Goal: Task Accomplishment & Management: Manage account settings

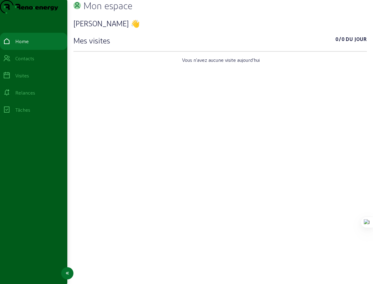
click at [33, 96] on div "Relances" at bounding box center [25, 92] width 20 height 7
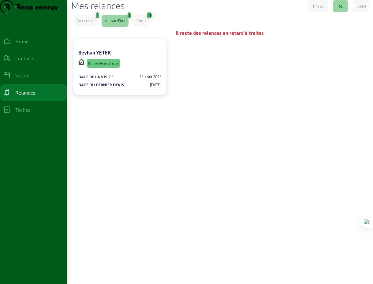
click at [84, 24] on div "En retard" at bounding box center [85, 21] width 17 height 6
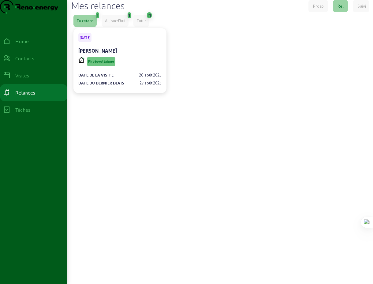
click at [118, 24] on div "Aujourd'hui" at bounding box center [115, 21] width 20 height 6
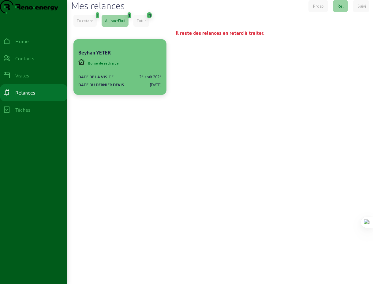
click at [105, 68] on span "Borne de recharge" at bounding box center [103, 63] width 33 height 9
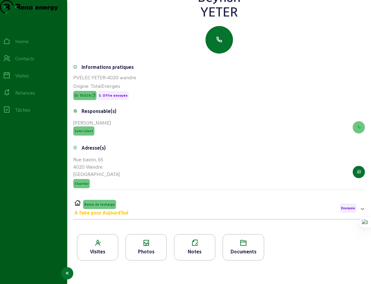
scroll to position [44, 0]
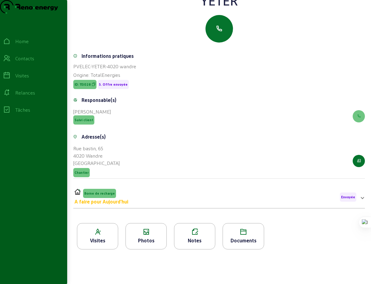
click at [362, 201] on span at bounding box center [363, 196] width 2 height 7
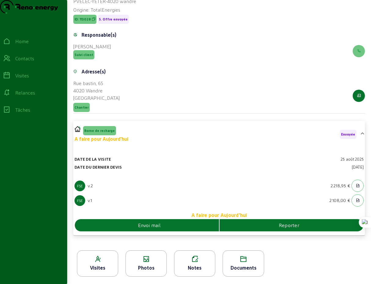
scroll to position [121, 0]
click at [294, 227] on span "Reporter" at bounding box center [289, 224] width 20 height 7
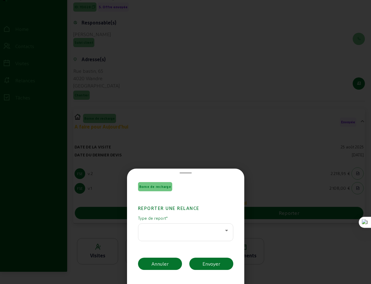
scroll to position [0, 0]
click at [224, 229] on icon at bounding box center [226, 230] width 7 height 7
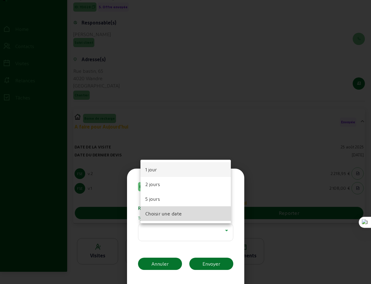
click at [178, 215] on span "Choisir une date" at bounding box center [164, 213] width 37 height 7
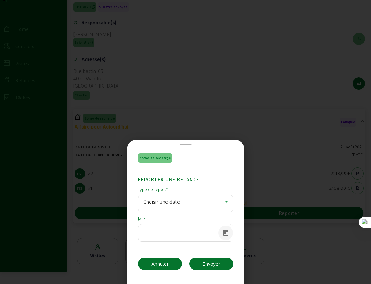
click at [222, 233] on span "Open calendar" at bounding box center [226, 232] width 15 height 15
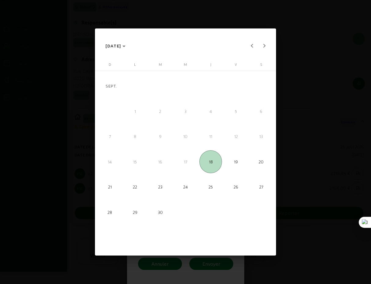
click at [138, 188] on span "22" at bounding box center [135, 186] width 23 height 23
type input "[DATE]"
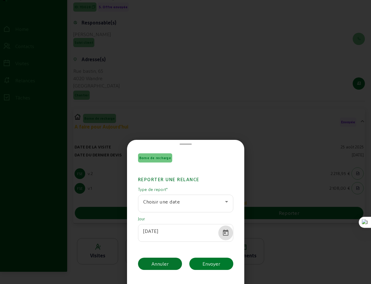
click at [216, 262] on div "Envoyer" at bounding box center [212, 263] width 18 height 7
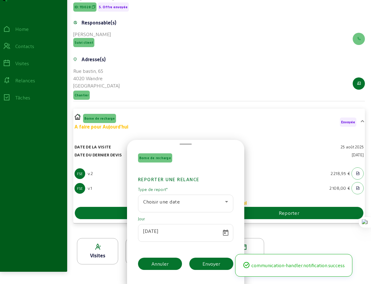
scroll to position [121, 0]
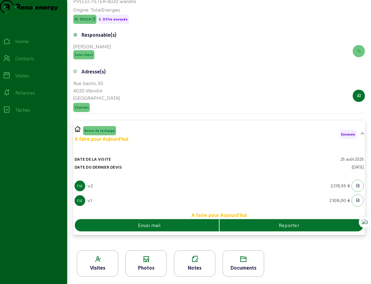
click at [362, 133] on span at bounding box center [363, 134] width 2 height 7
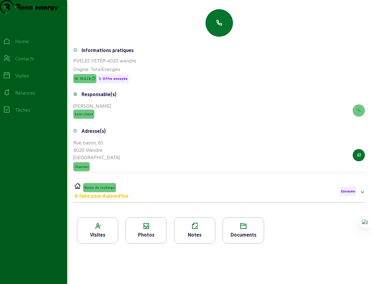
scroll to position [0, 0]
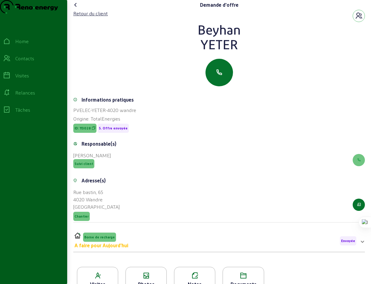
click at [76, 9] on icon at bounding box center [75, 4] width 7 height 7
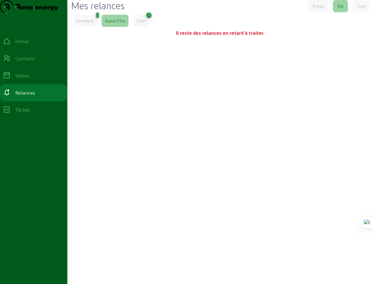
click at [145, 24] on div "Futur" at bounding box center [141, 21] width 9 height 6
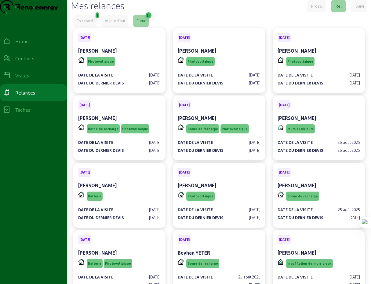
click at [88, 24] on div "En retard" at bounding box center [85, 21] width 17 height 6
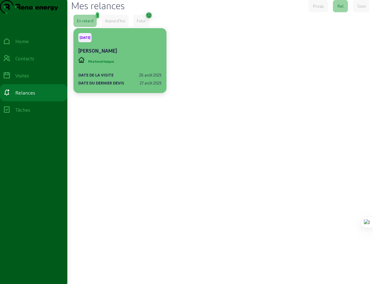
click at [133, 67] on div "Photovoltaique" at bounding box center [119, 62] width 83 height 12
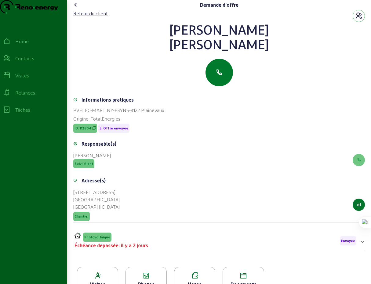
click at [220, 76] on icon "button" at bounding box center [219, 72] width 7 height 7
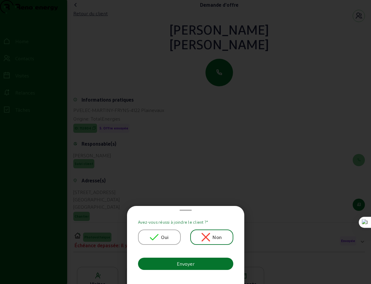
click at [166, 237] on span "Oui" at bounding box center [165, 236] width 8 height 7
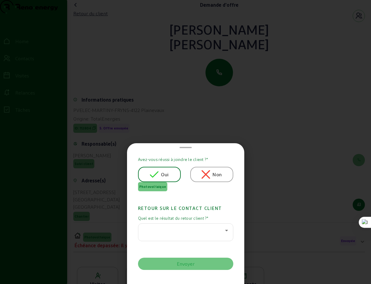
click at [225, 230] on icon at bounding box center [226, 231] width 3 height 2
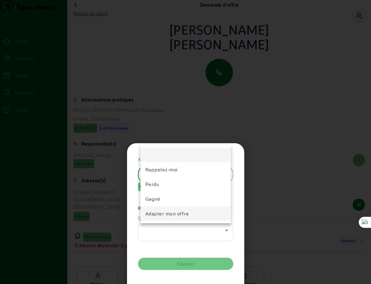
click at [173, 216] on span "Adapter mon offre" at bounding box center [168, 213] width 44 height 7
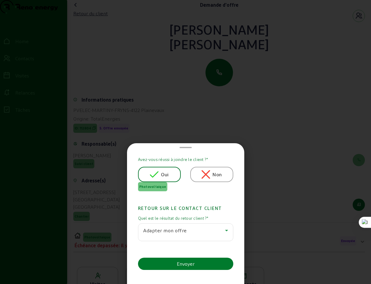
click at [187, 263] on div "Envoyer" at bounding box center [186, 263] width 18 height 7
